Goal: Task Accomplishment & Management: Manage account settings

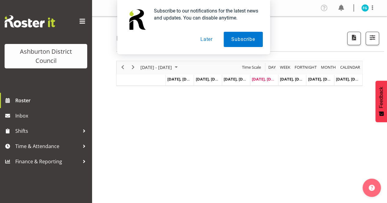
click at [209, 38] on button "Later" at bounding box center [207, 39] width 28 height 15
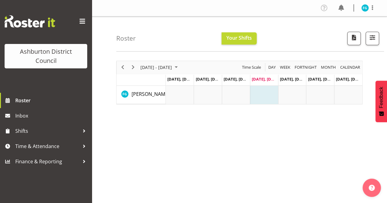
click at [264, 92] on td "Timeline Week of September 18, 2025" at bounding box center [264, 95] width 28 height 18
click at [236, 36] on span "Your Shifts" at bounding box center [238, 38] width 25 height 7
click at [265, 89] on td "Timeline Week of September 18, 2025" at bounding box center [264, 95] width 28 height 18
click at [264, 80] on span "Sep 18, Thursday" at bounding box center [266, 79] width 28 height 6
click at [263, 78] on span "Sep 18, Thursday" at bounding box center [266, 79] width 28 height 6
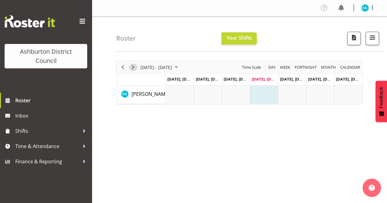
click at [130, 64] on span "Next" at bounding box center [132, 68] width 7 height 8
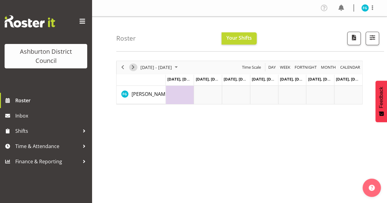
click at [129, 65] on span "Next" at bounding box center [132, 68] width 7 height 8
click at [125, 66] on span "Previous" at bounding box center [122, 68] width 7 height 8
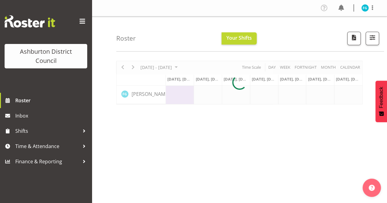
click at [124, 67] on div at bounding box center [239, 83] width 246 height 44
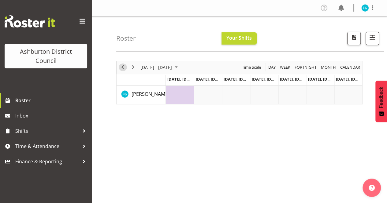
click at [122, 67] on span "Previous" at bounding box center [122, 68] width 7 height 8
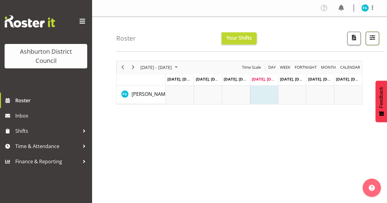
click at [375, 40] on span "button" at bounding box center [372, 38] width 8 height 8
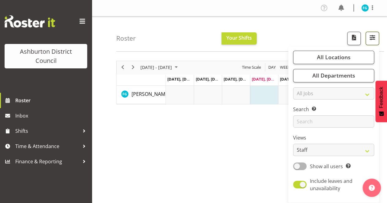
click at [375, 40] on span "button" at bounding box center [372, 38] width 8 height 8
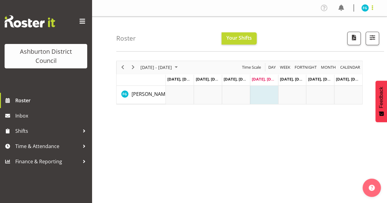
click at [370, 7] on span at bounding box center [371, 7] width 7 height 7
click at [351, 16] on link "Profile" at bounding box center [346, 21] width 59 height 11
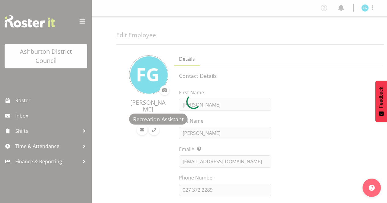
select select "TimelineWeek"
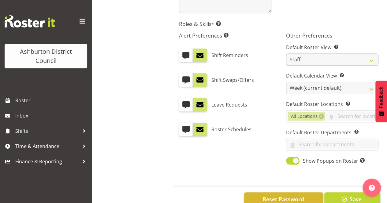
scroll to position [254, 0]
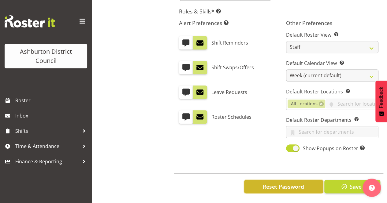
click at [282, 183] on span "Reset Password" at bounding box center [283, 187] width 41 height 8
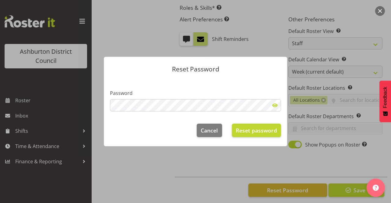
click at [272, 109] on span at bounding box center [275, 105] width 12 height 12
click at [266, 128] on span "Reset password" at bounding box center [256, 131] width 41 height 8
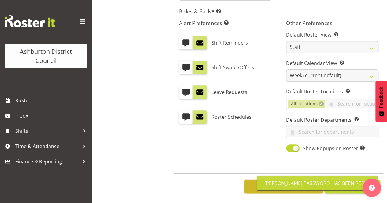
click at [265, 183] on span "Reset Password" at bounding box center [283, 187] width 41 height 8
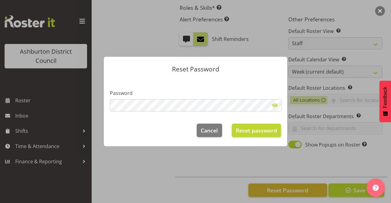
click at [270, 105] on span at bounding box center [275, 105] width 12 height 12
click at [260, 132] on span "Reset password" at bounding box center [256, 131] width 41 height 8
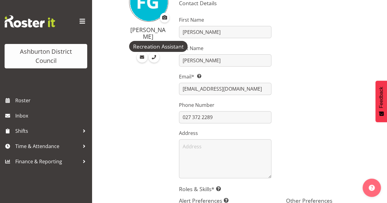
scroll to position [60, 0]
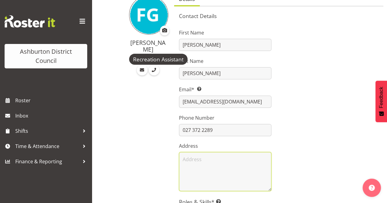
click at [209, 162] on textarea at bounding box center [225, 171] width 92 height 39
type textarea "18 Charlesworth, Drive."
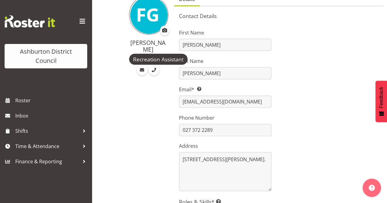
click at [142, 146] on div "Felix Glasner Recreation Assistant" at bounding box center [143, 191] width 54 height 405
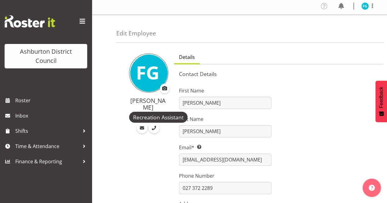
scroll to position [0, 0]
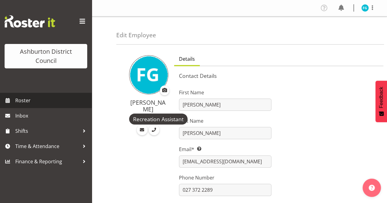
click at [40, 97] on span "Roster" at bounding box center [51, 100] width 73 height 9
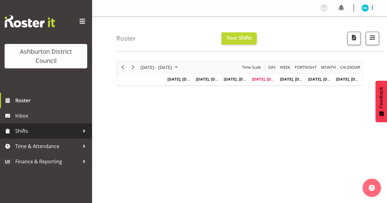
click at [55, 133] on span "Shifts" at bounding box center [47, 131] width 64 height 9
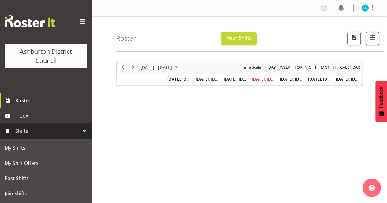
scroll to position [22, 0]
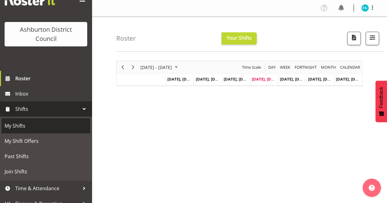
click at [58, 127] on span "My Shifts" at bounding box center [46, 125] width 83 height 9
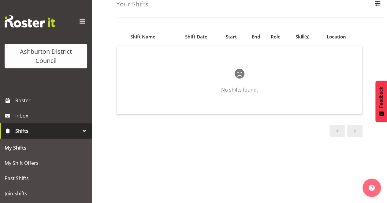
scroll to position [37, 0]
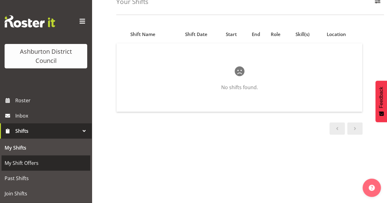
click at [50, 160] on span "My Shift Offers" at bounding box center [46, 163] width 83 height 9
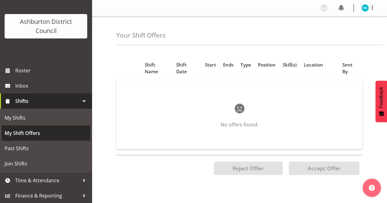
scroll to position [30, 0]
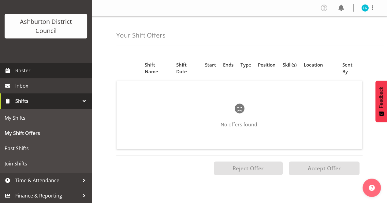
click at [50, 70] on span "Roster" at bounding box center [51, 70] width 73 height 9
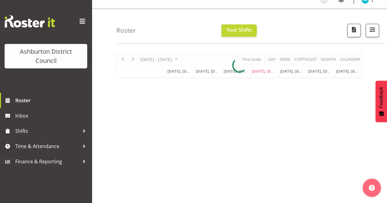
scroll to position [9, 0]
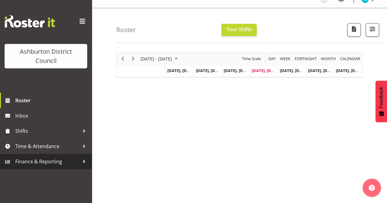
click at [75, 162] on span "Finance & Reporting" at bounding box center [47, 161] width 64 height 9
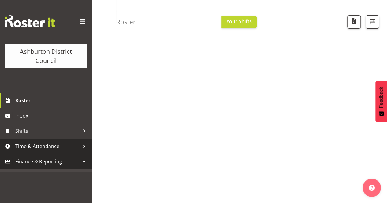
scroll to position [97, 0]
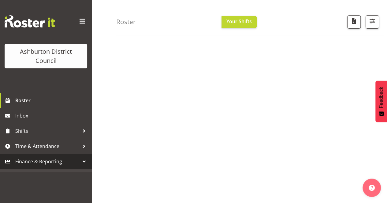
click at [71, 169] on link "Finance & Reporting" at bounding box center [46, 161] width 92 height 15
click at [80, 162] on div at bounding box center [83, 161] width 9 height 9
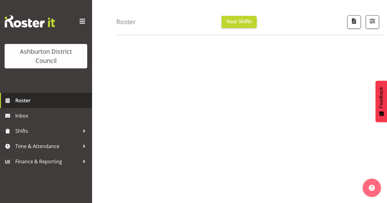
click at [59, 97] on span "Roster" at bounding box center [51, 100] width 73 height 9
